Goal: Transaction & Acquisition: Subscribe to service/newsletter

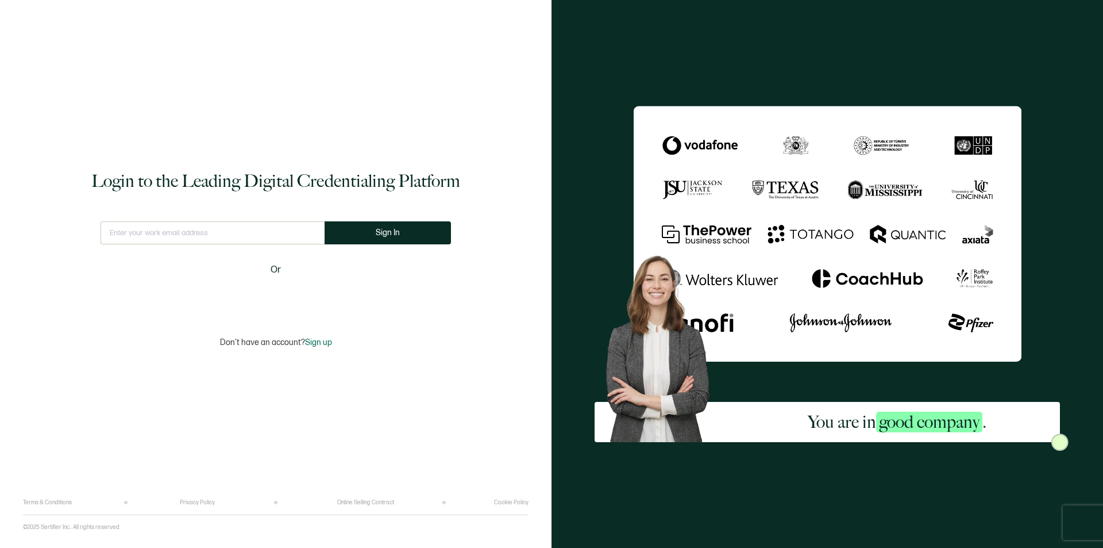
click at [223, 229] on input "text" at bounding box center [213, 232] width 224 height 23
type input "[EMAIL_ADDRESS][DOMAIN_NAME]"
click at [364, 233] on button "Sign In" at bounding box center [392, 232] width 126 height 23
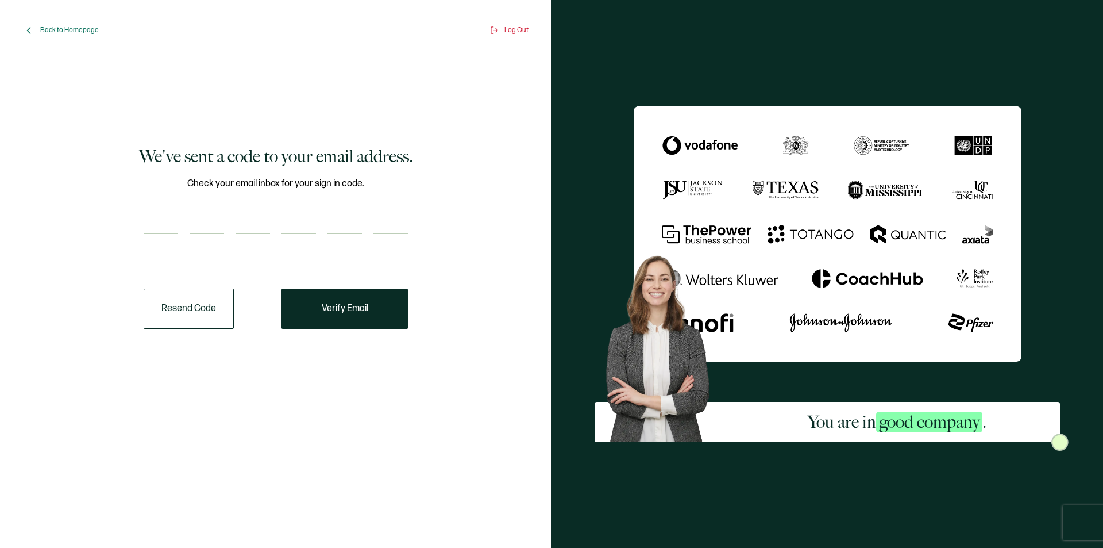
click at [180, 219] on div at bounding box center [276, 222] width 264 height 23
click at [156, 217] on input "number" at bounding box center [161, 222] width 34 height 23
type input "1"
type input "8"
type input "0"
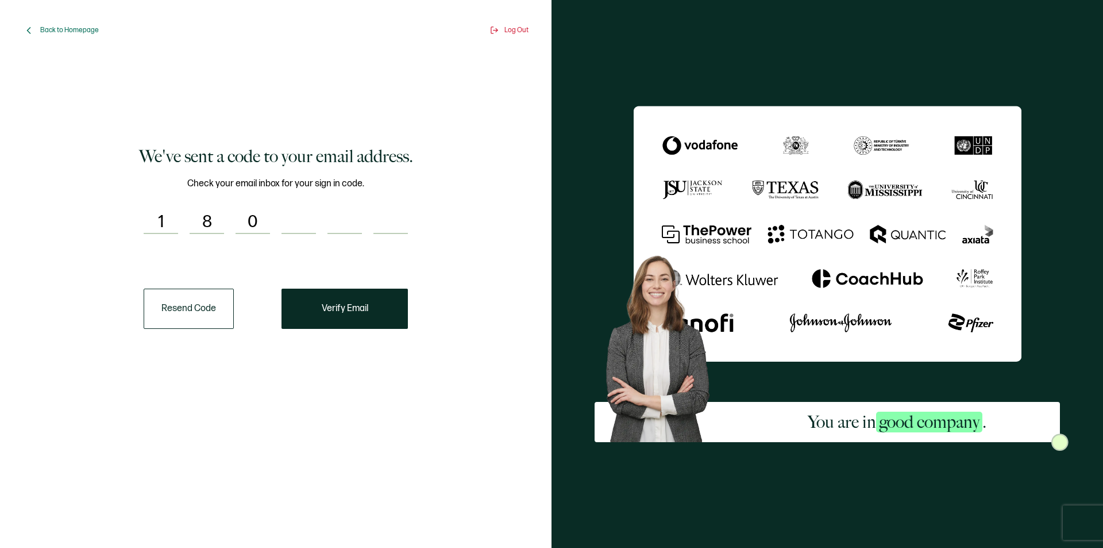
type input "6"
type input "4"
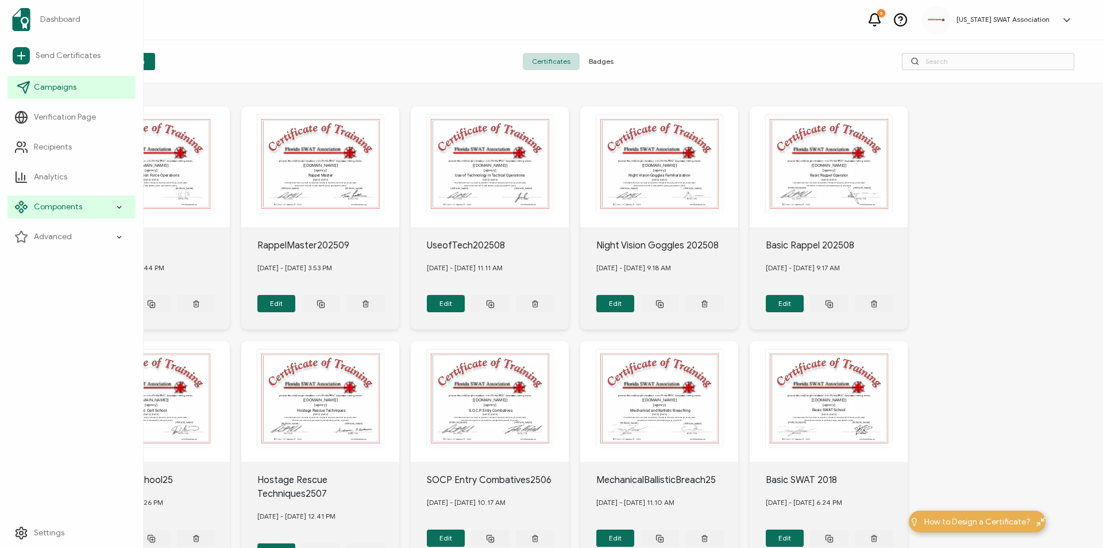
click at [57, 87] on span "Campaigns" at bounding box center [55, 87] width 43 height 11
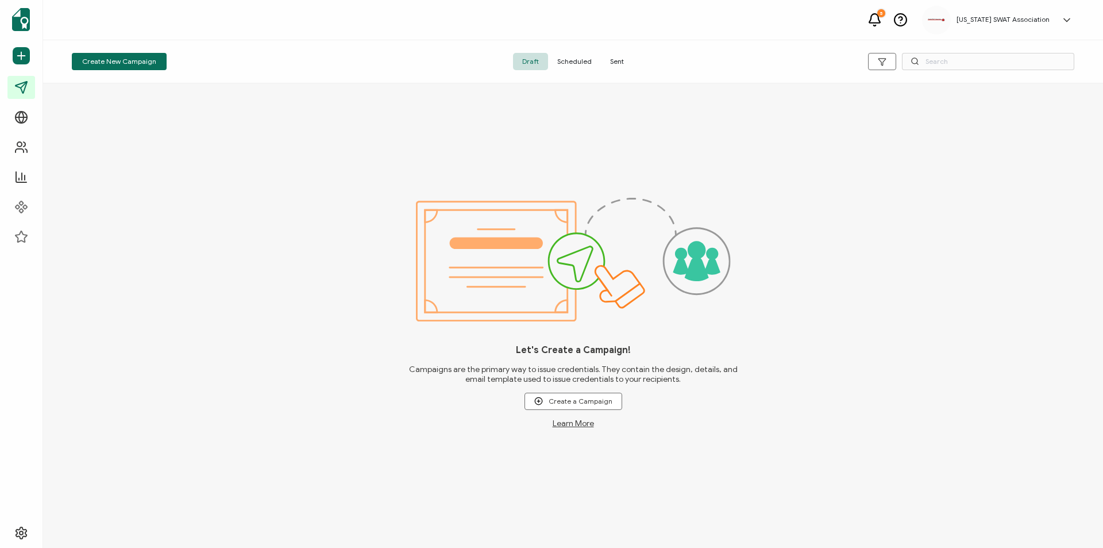
click at [612, 59] on span "Sent" at bounding box center [617, 61] width 32 height 17
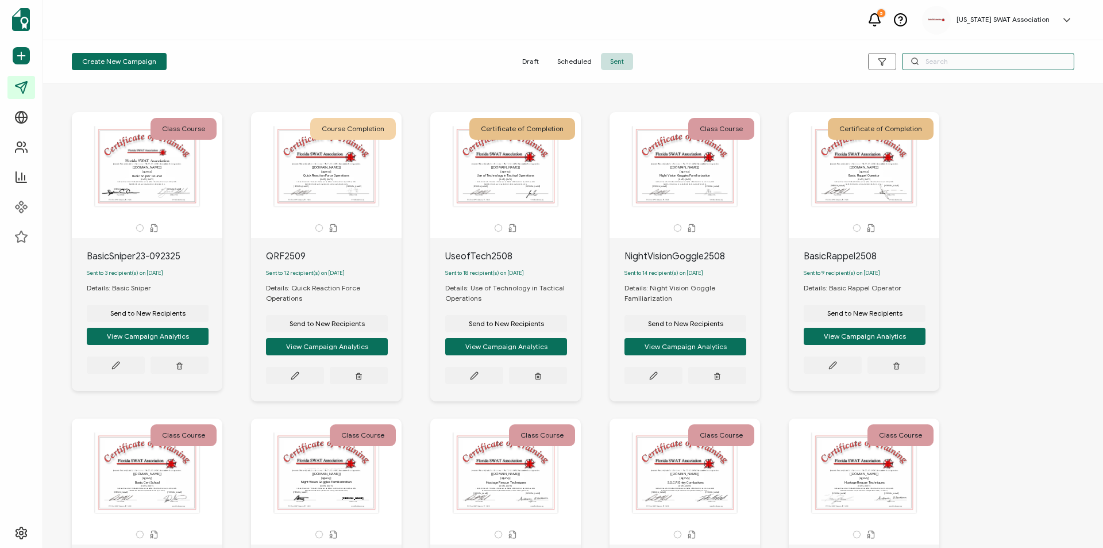
click at [945, 63] on input "text" at bounding box center [988, 61] width 172 height 17
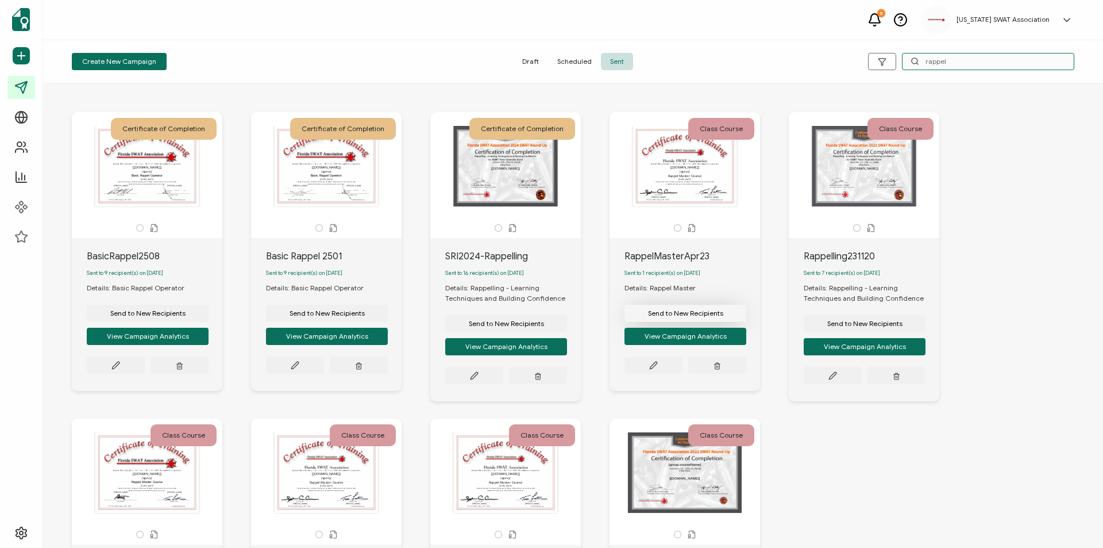
type input "rappel"
click at [682, 314] on span "Send to New Recipients" at bounding box center [685, 313] width 75 height 7
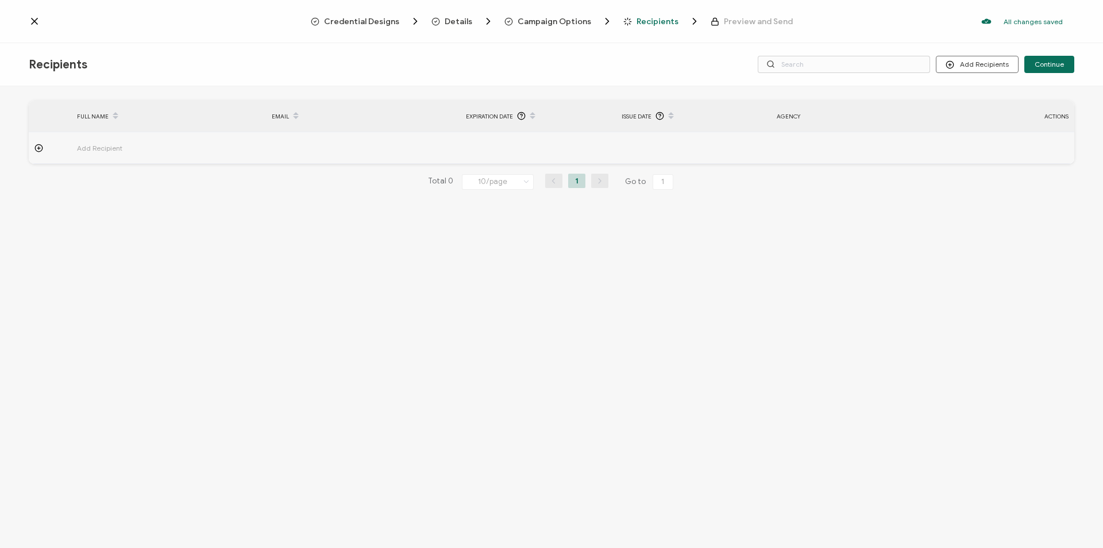
click at [368, 20] on span "Credential Designs" at bounding box center [361, 21] width 75 height 9
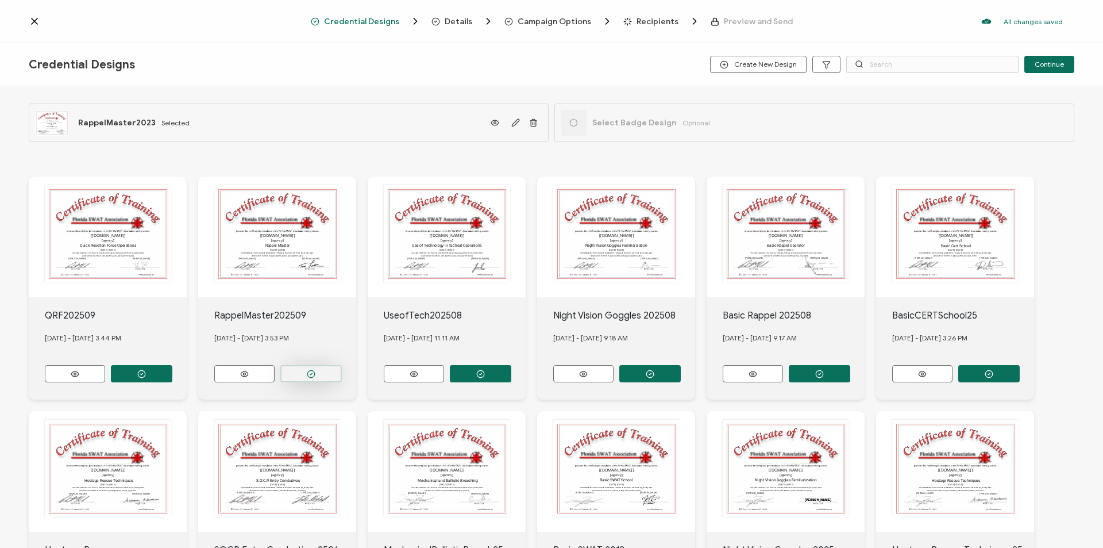
click at [313, 369] on icon "button" at bounding box center [311, 373] width 9 height 9
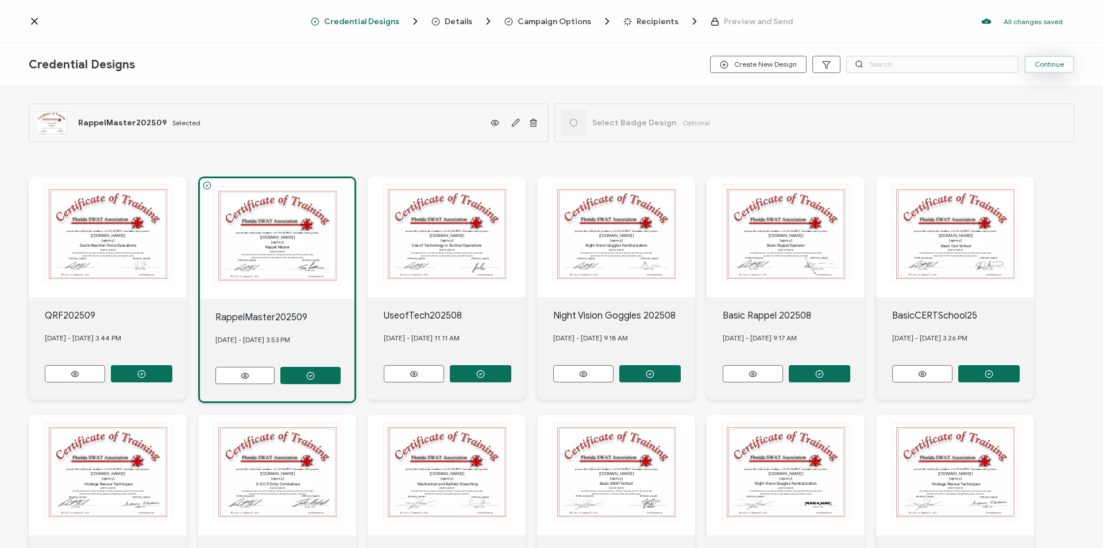
click at [1052, 62] on span "Continue" at bounding box center [1049, 64] width 29 height 7
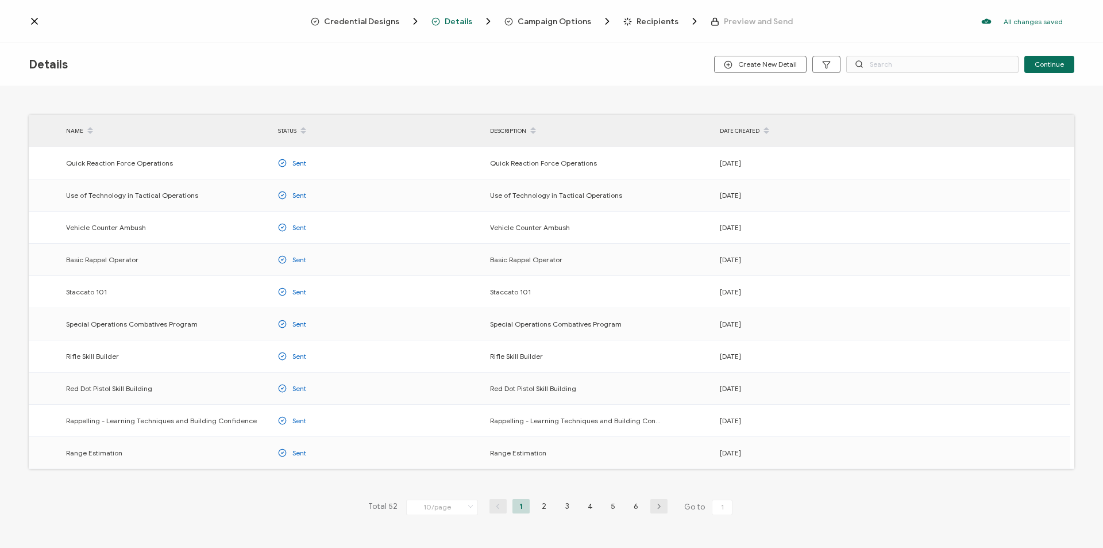
scroll to position [29, 0]
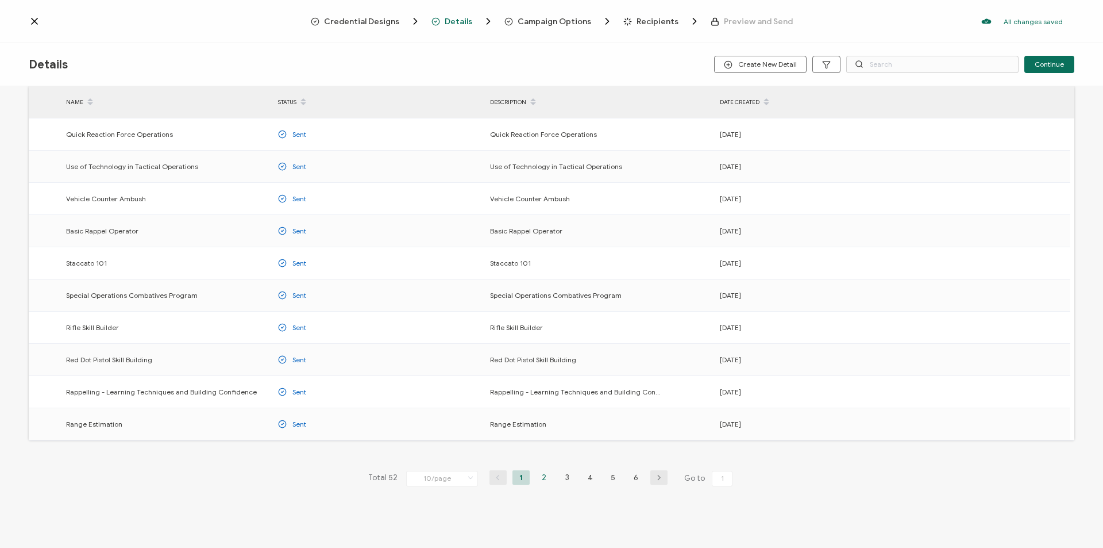
click at [544, 477] on li "2" at bounding box center [543, 477] width 17 height 14
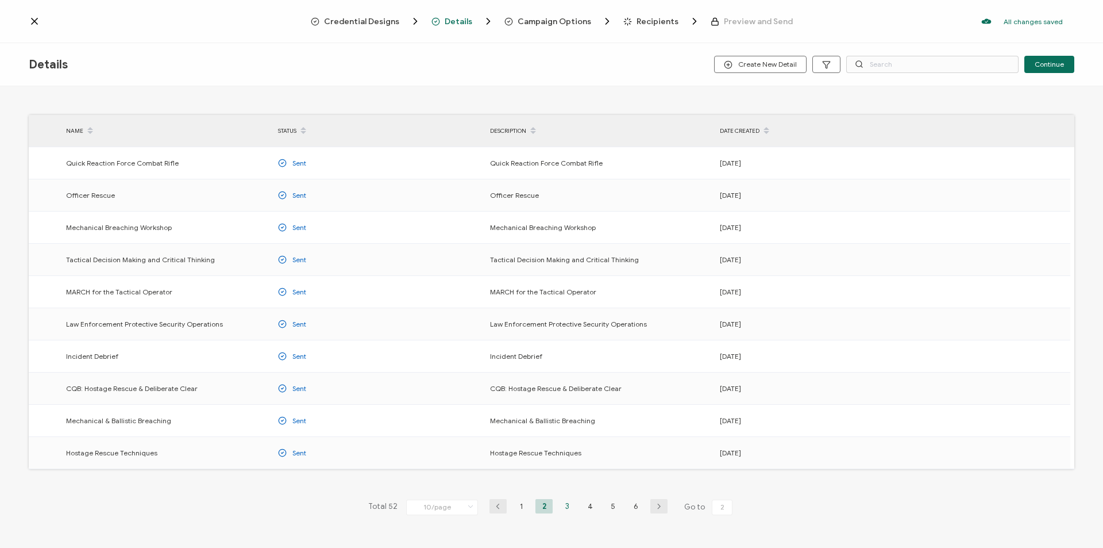
click at [564, 507] on li "3" at bounding box center [566, 506] width 17 height 14
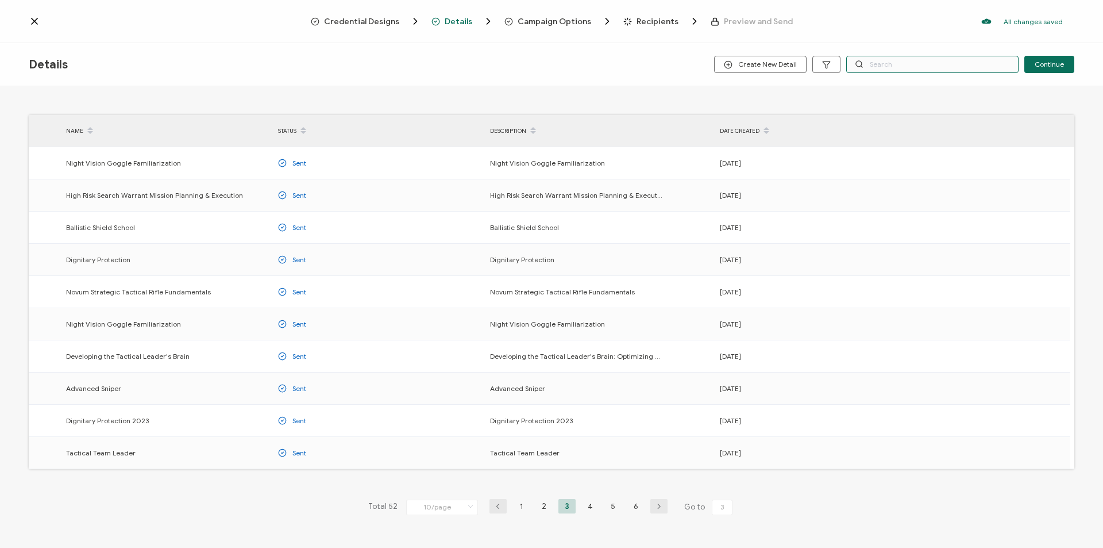
click at [894, 66] on input "text" at bounding box center [932, 64] width 172 height 17
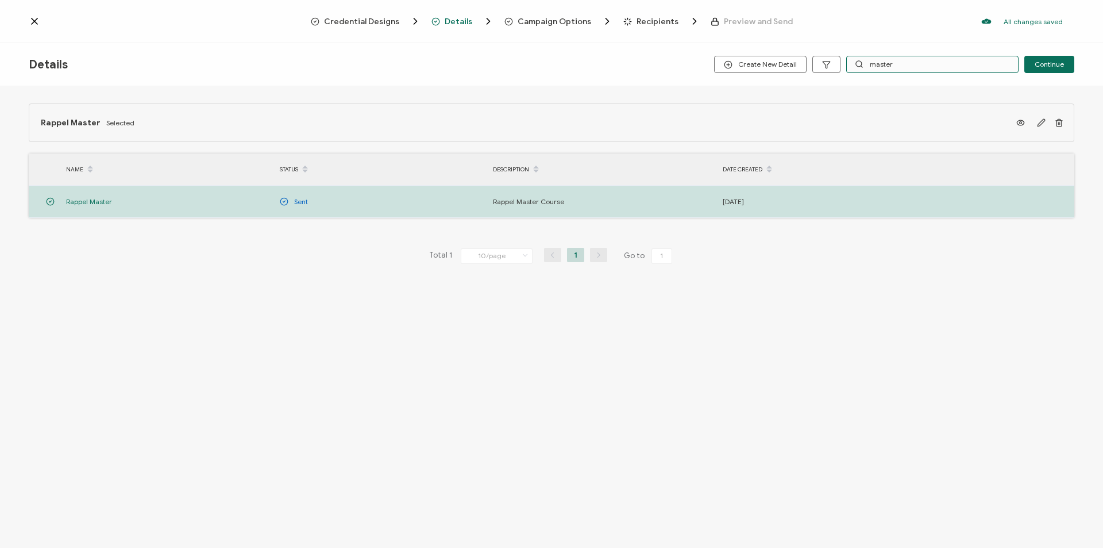
type input "master"
click at [569, 22] on span "Campaign Options" at bounding box center [555, 21] width 74 height 9
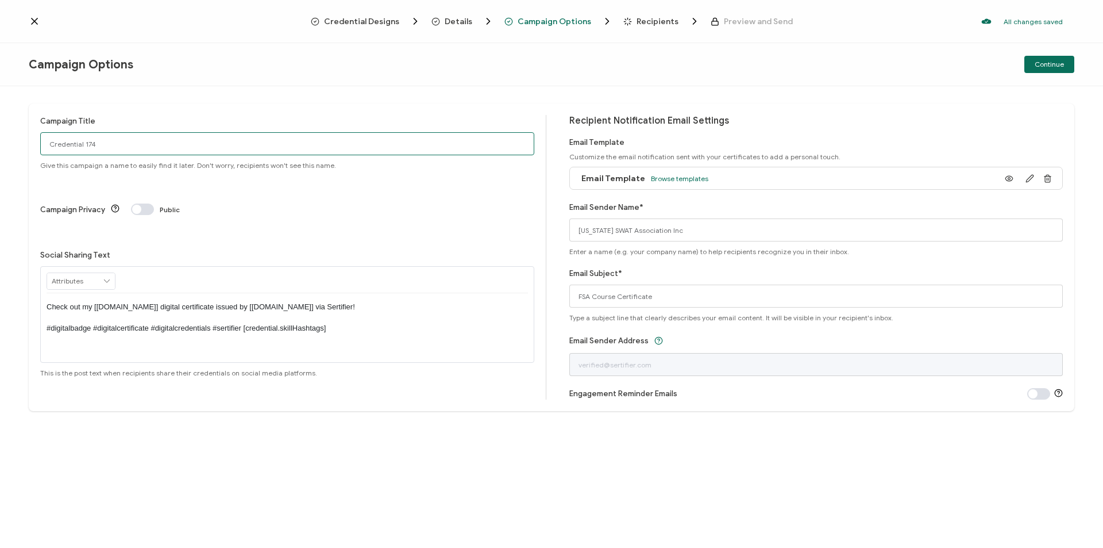
drag, startPoint x: 388, startPoint y: 144, endPoint x: 26, endPoint y: 139, distance: 362.0
click at [26, 139] on div "Campaign Title Credential 174 Give this campaign a name to easily find it later…" at bounding box center [551, 316] width 1103 height 461
type input "RappelMaster2509"
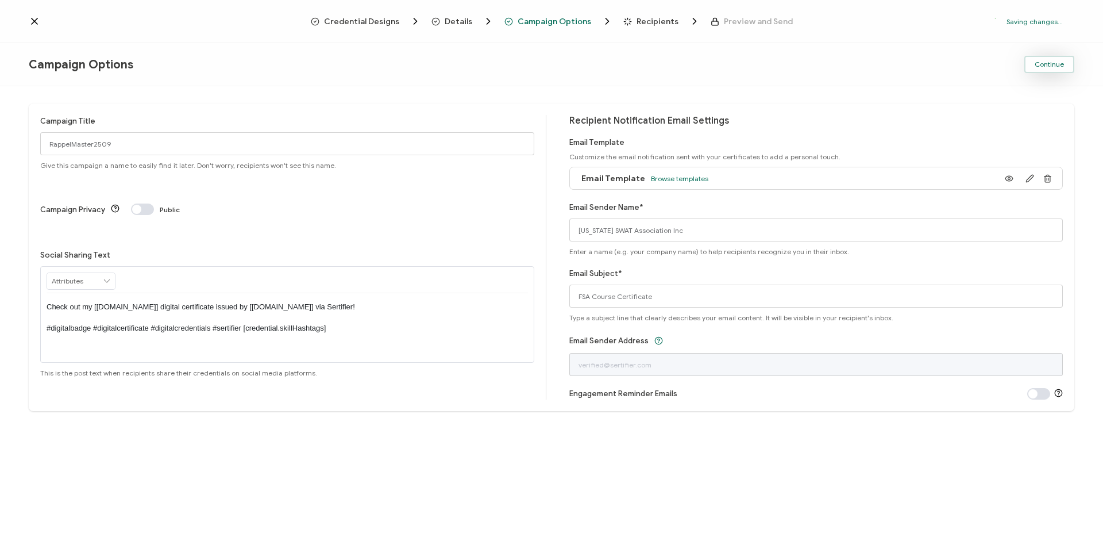
click at [1047, 63] on span "Continue" at bounding box center [1049, 64] width 29 height 7
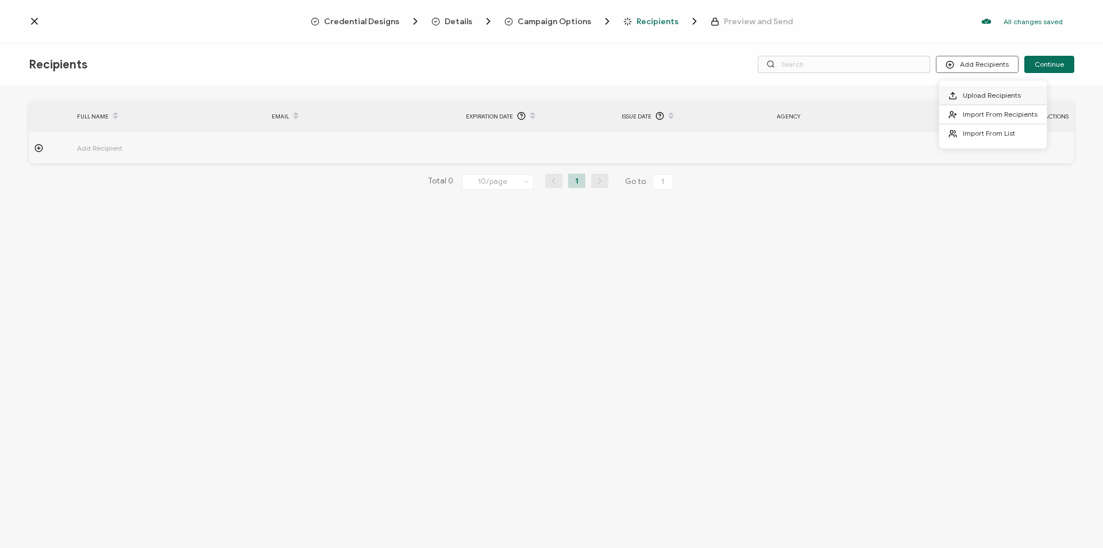
click at [981, 91] on span "Upload Recipients" at bounding box center [992, 95] width 58 height 9
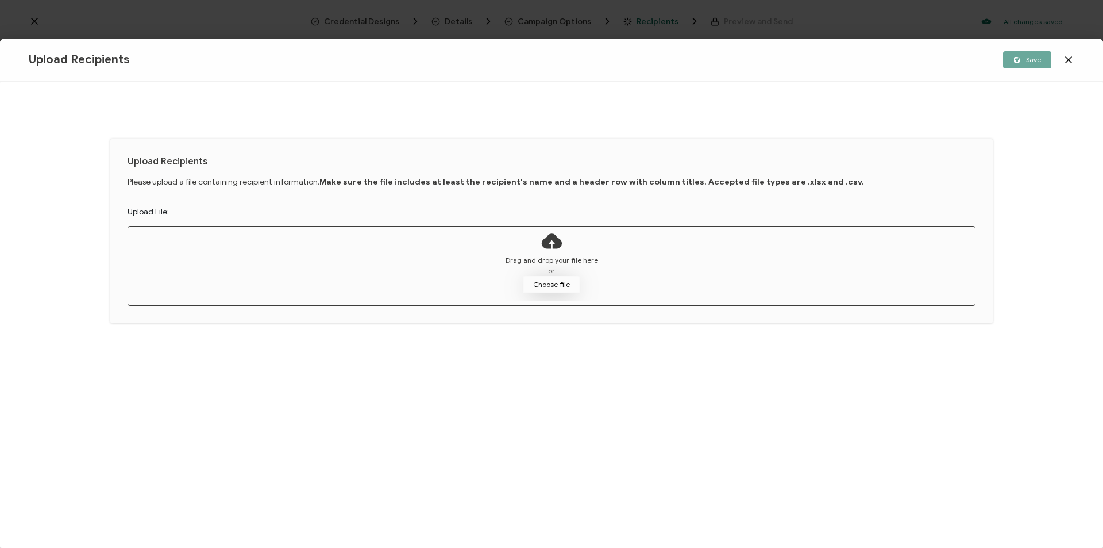
click at [553, 285] on button "Choose file" at bounding box center [551, 284] width 57 height 17
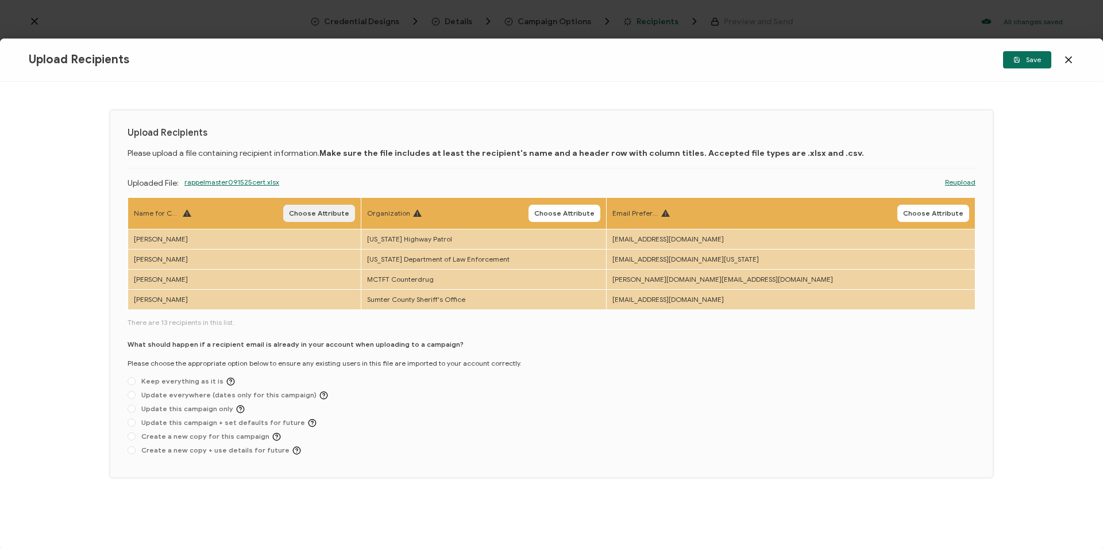
click at [349, 211] on span "Choose Attribute" at bounding box center [319, 213] width 60 height 7
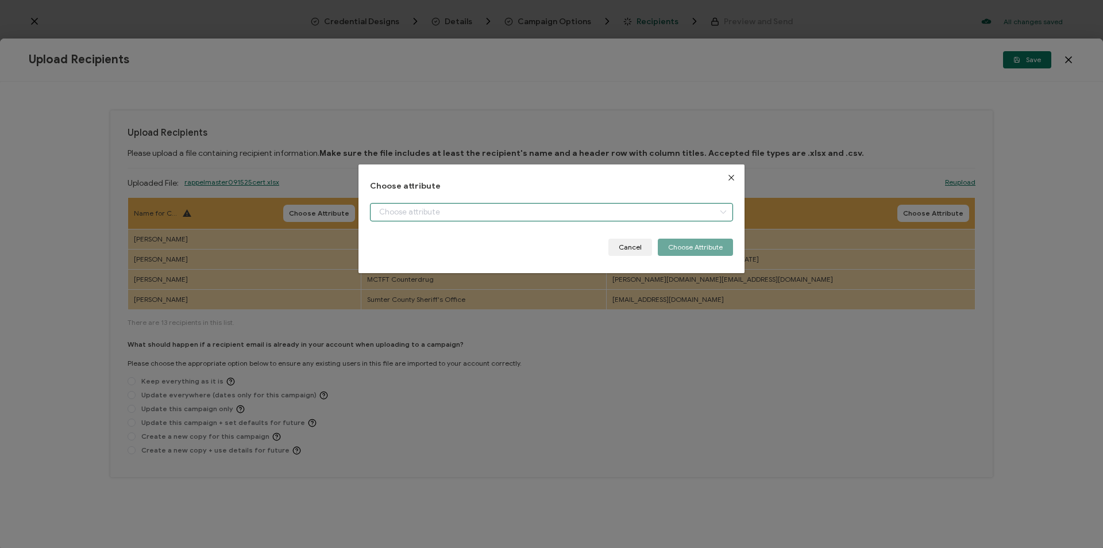
click at [457, 207] on input "dialog" at bounding box center [551, 212] width 363 height 18
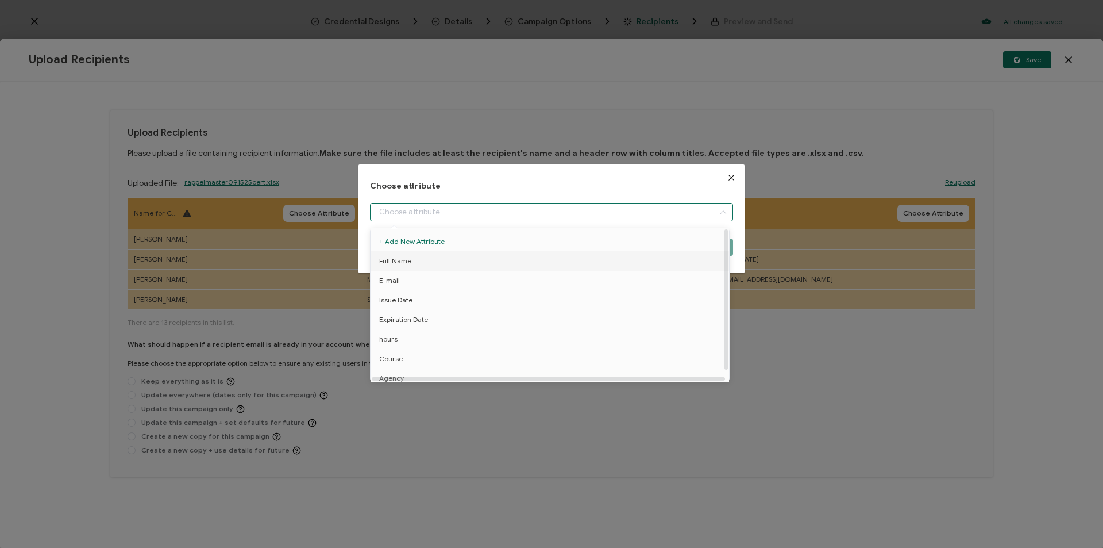
click at [453, 267] on li "Full Name" at bounding box center [552, 261] width 368 height 20
type input "Full Name"
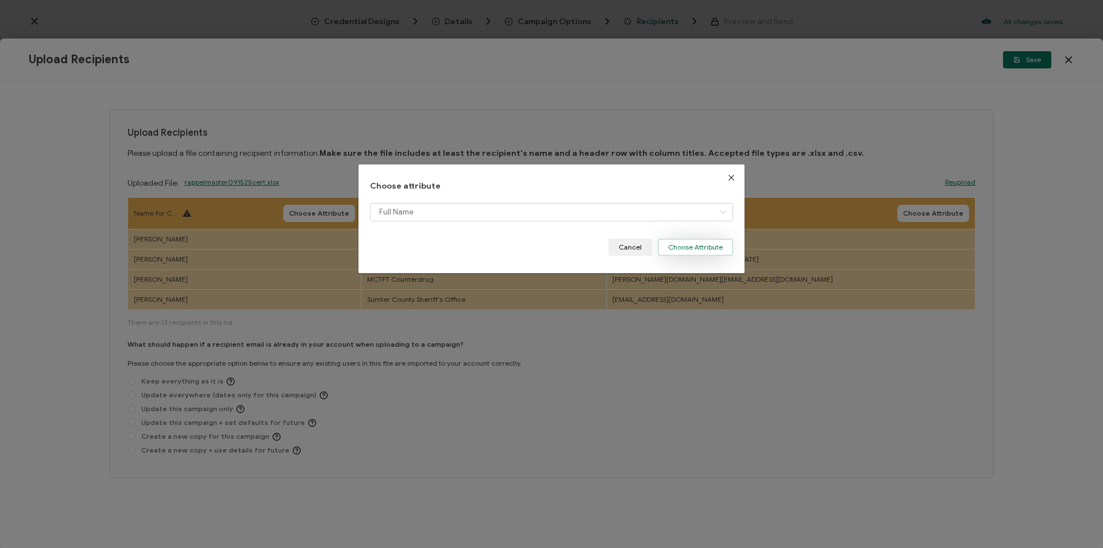
click at [680, 241] on button "Choose Attribute" at bounding box center [695, 246] width 75 height 17
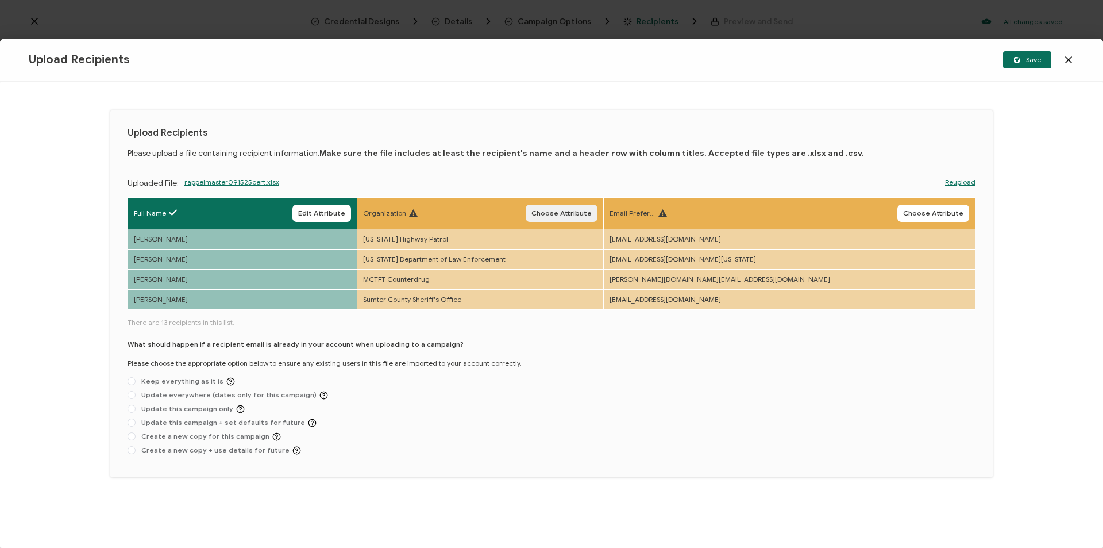
click at [598, 221] on button "Choose Attribute" at bounding box center [562, 213] width 72 height 17
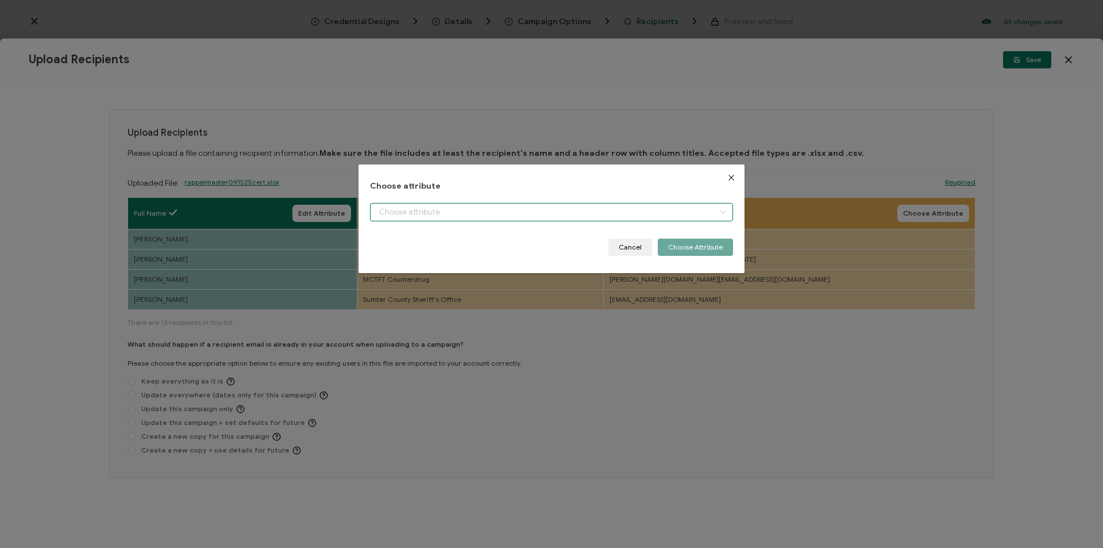
click at [575, 210] on input "dialog" at bounding box center [551, 212] width 363 height 18
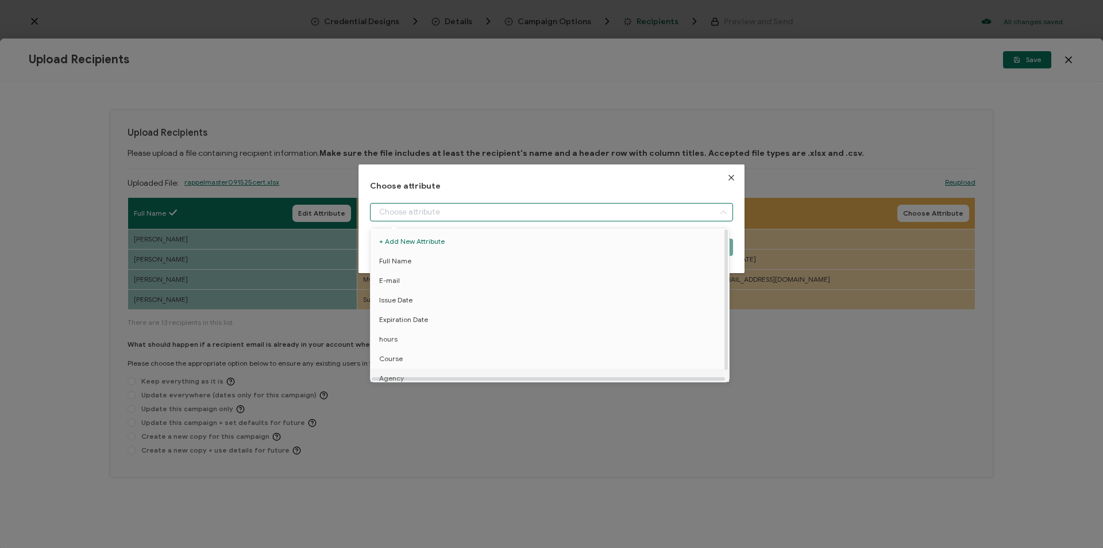
click at [498, 371] on li "Agency" at bounding box center [552, 378] width 368 height 20
type input "Agency"
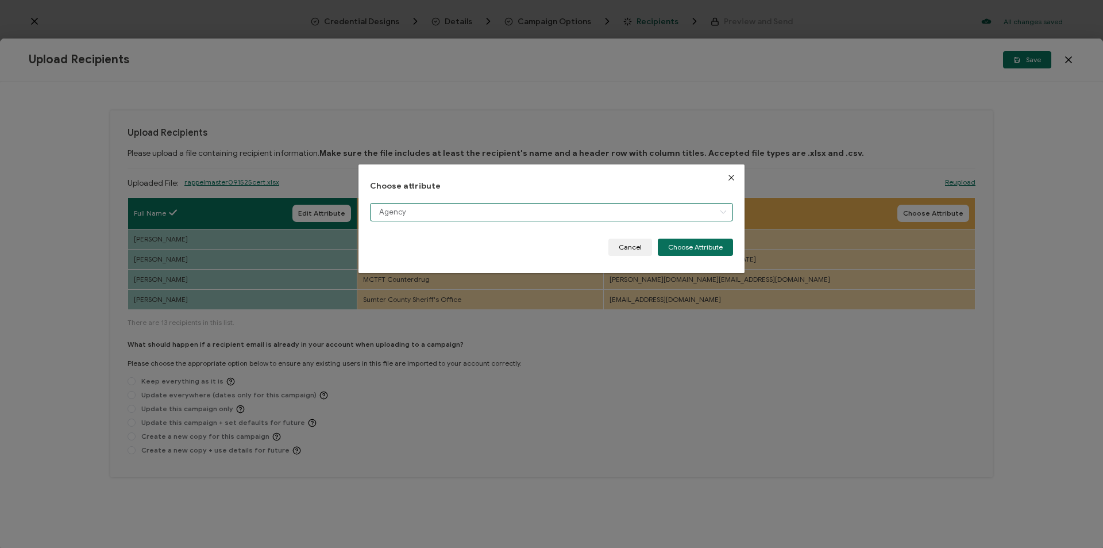
scroll to position [8, 0]
click at [695, 246] on button "Choose Attribute" at bounding box center [695, 246] width 75 height 17
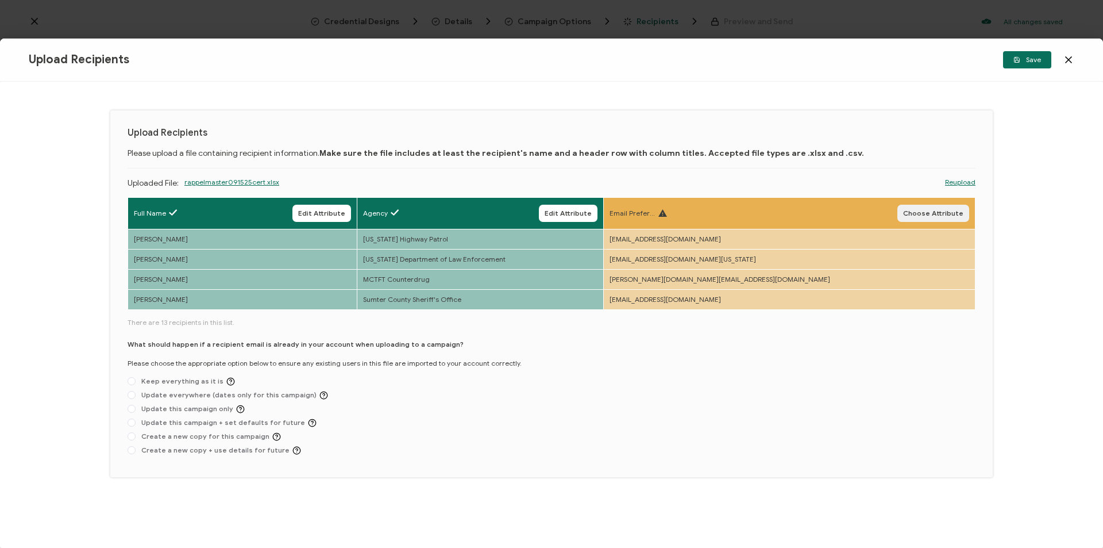
click at [924, 213] on span "Choose Attribute" at bounding box center [933, 213] width 60 height 7
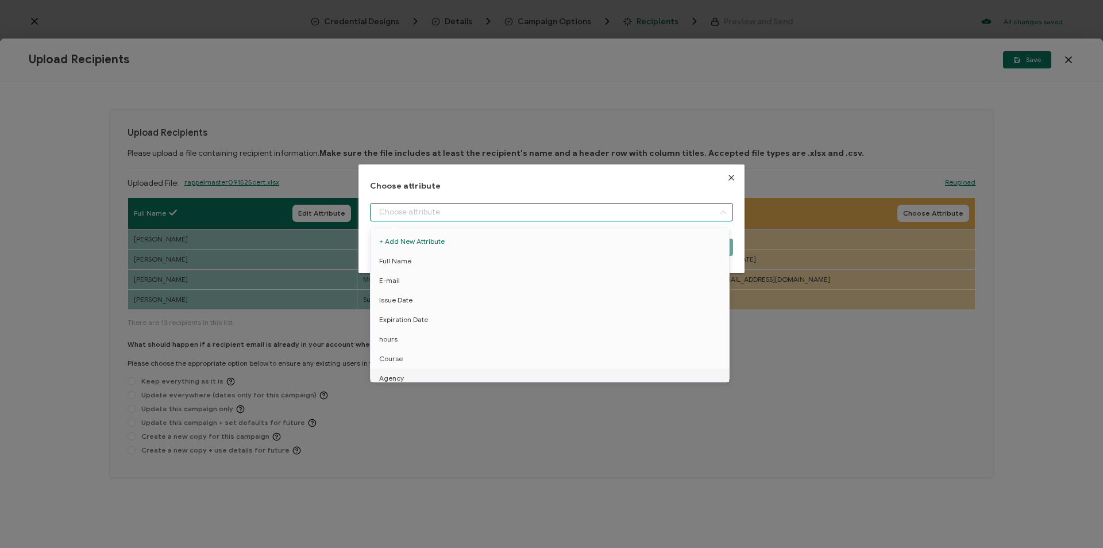
click at [664, 209] on input "dialog" at bounding box center [551, 212] width 363 height 18
click at [466, 272] on li "E-mail" at bounding box center [552, 281] width 368 height 20
type input "E-mail"
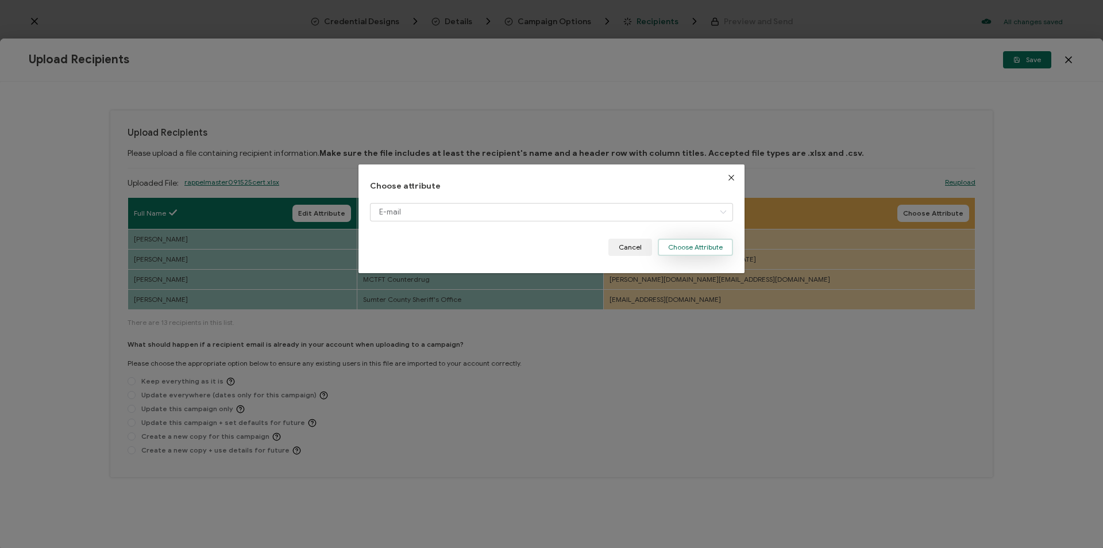
click at [707, 244] on button "Choose Attribute" at bounding box center [695, 246] width 75 height 17
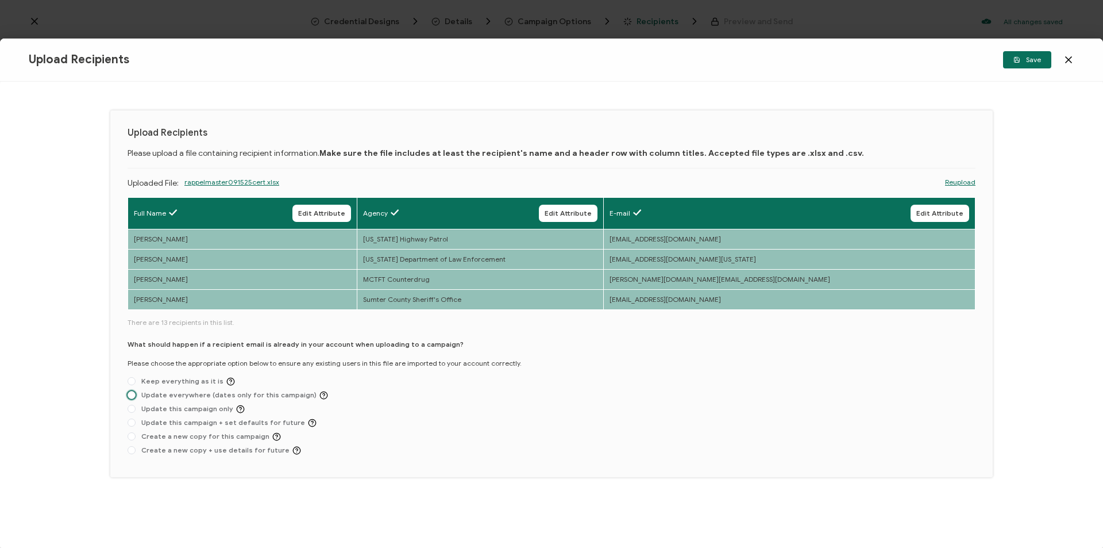
click at [182, 393] on span "Update everywhere (dates only for this campaign)" at bounding box center [232, 395] width 192 height 9
click at [136, 393] on input "Update everywhere (dates only for this campaign)" at bounding box center [132, 395] width 8 height 9
radio input "true"
click at [1033, 61] on span "Save" at bounding box center [1027, 59] width 28 height 7
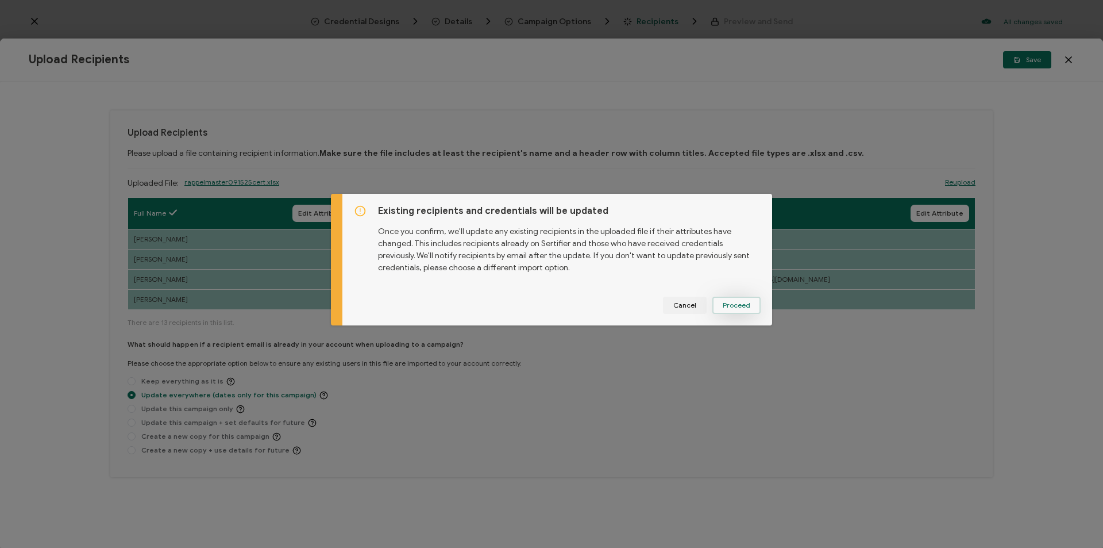
click at [745, 305] on span "Proceed" at bounding box center [737, 305] width 28 height 7
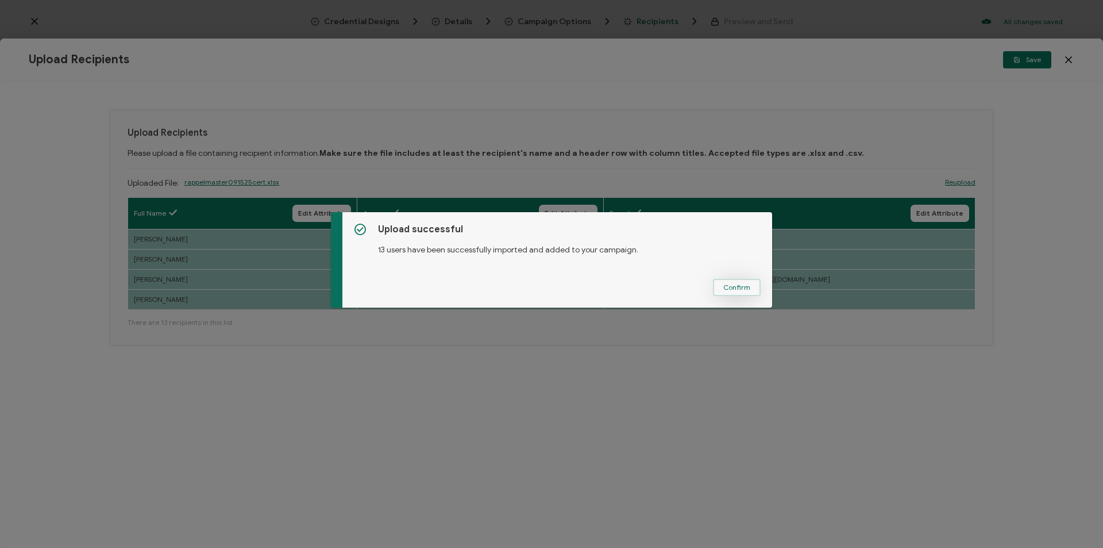
click at [731, 280] on button "Confirm" at bounding box center [737, 287] width 48 height 17
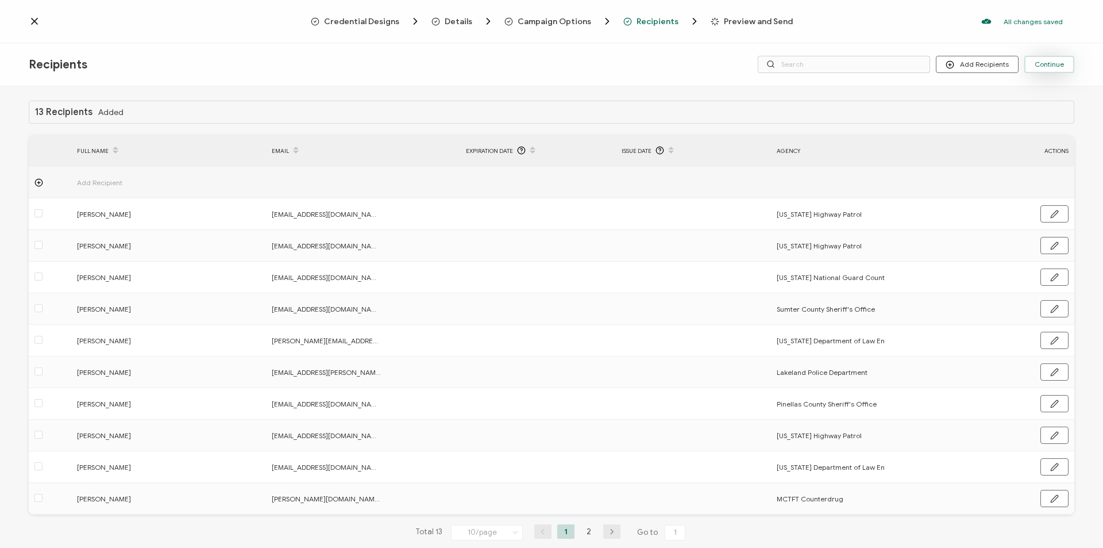
click at [1051, 68] on button "Continue" at bounding box center [1049, 64] width 50 height 17
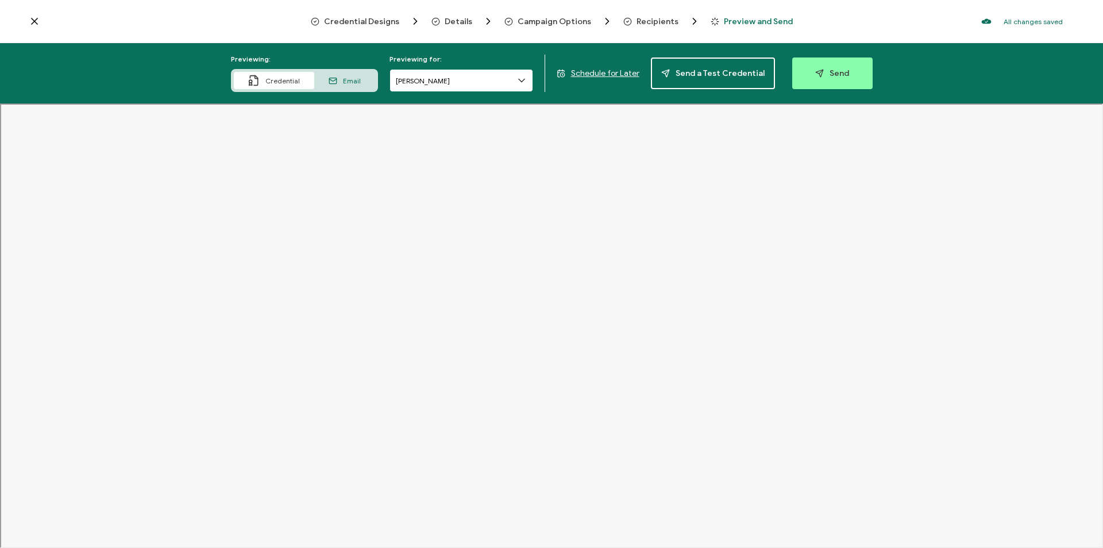
click at [528, 86] on input "[PERSON_NAME]" at bounding box center [462, 80] width 144 height 23
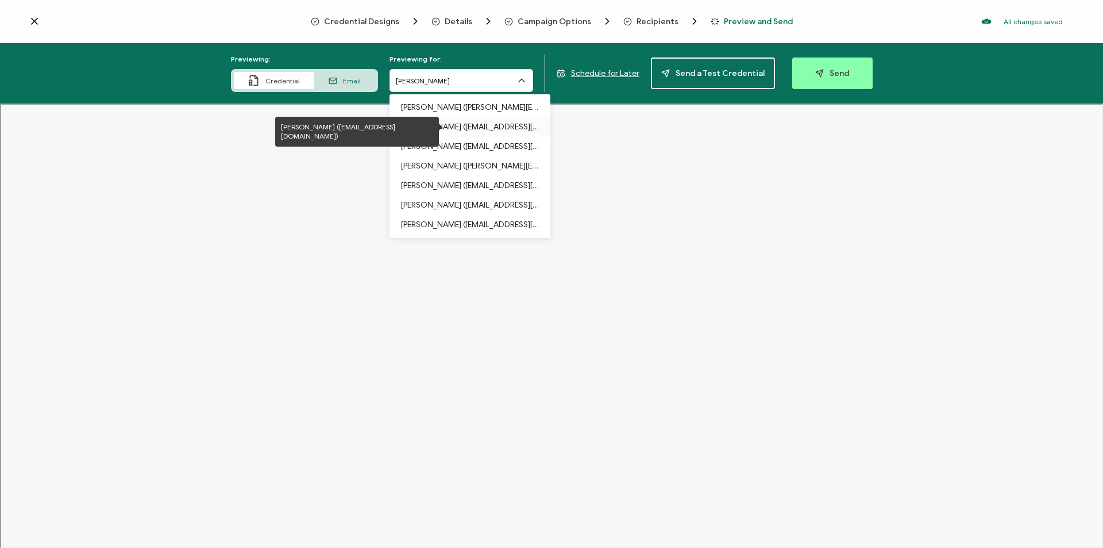
click at [507, 126] on p "[PERSON_NAME] ([EMAIL_ADDRESS][DOMAIN_NAME])" at bounding box center [470, 127] width 138 height 20
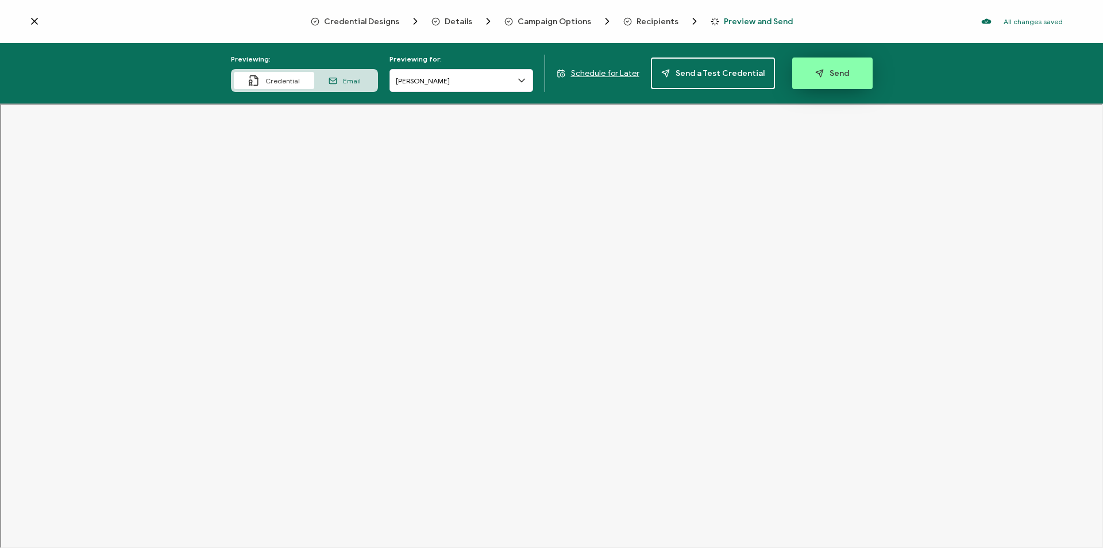
click at [820, 71] on span "Send" at bounding box center [832, 73] width 34 height 9
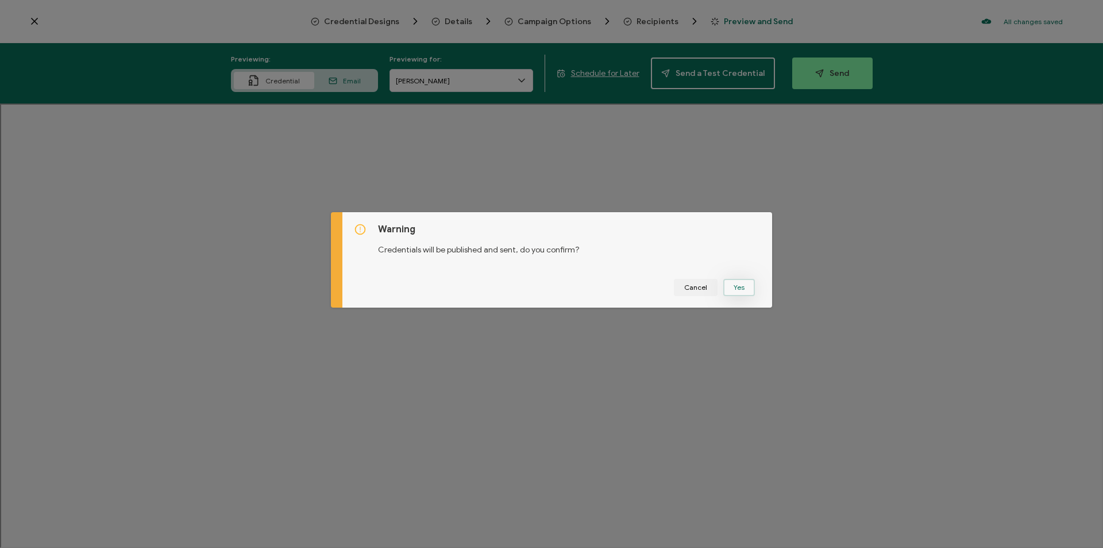
click at [739, 290] on button "Yes" at bounding box center [739, 287] width 32 height 17
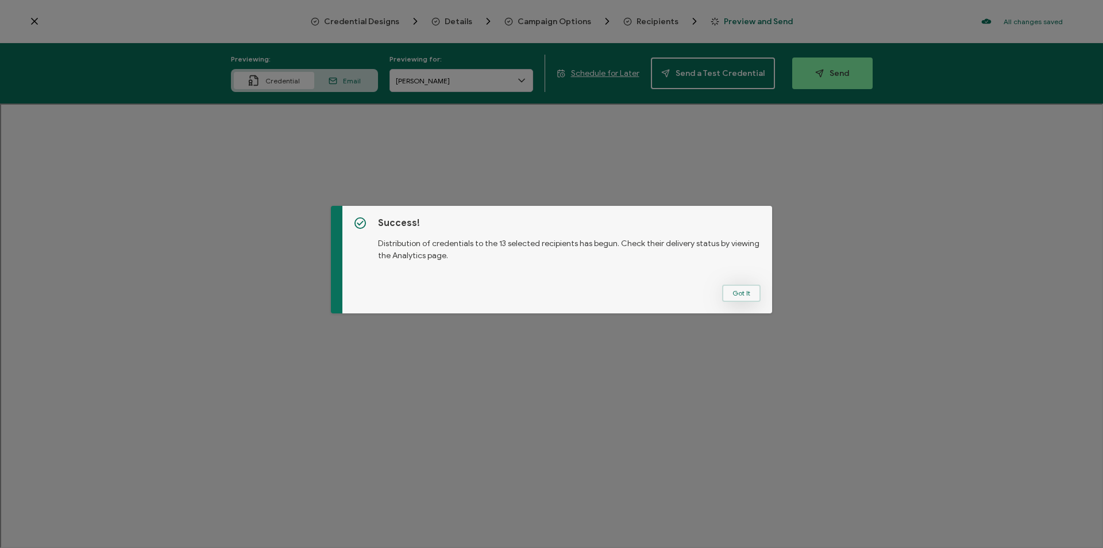
click at [742, 291] on button "Got It" at bounding box center [741, 292] width 38 height 17
